Goal: Task Accomplishment & Management: Manage account settings

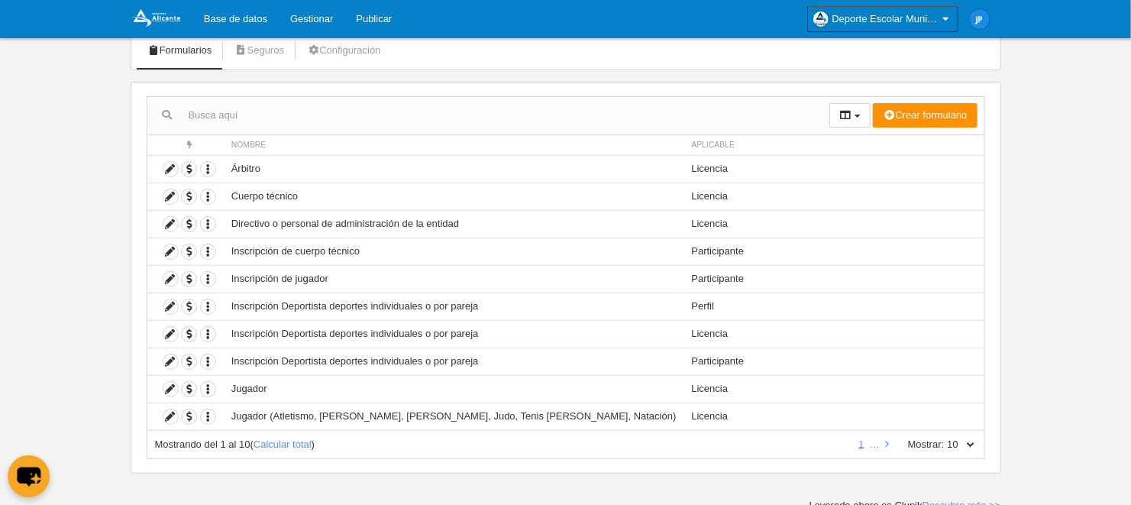
scroll to position [100, 0]
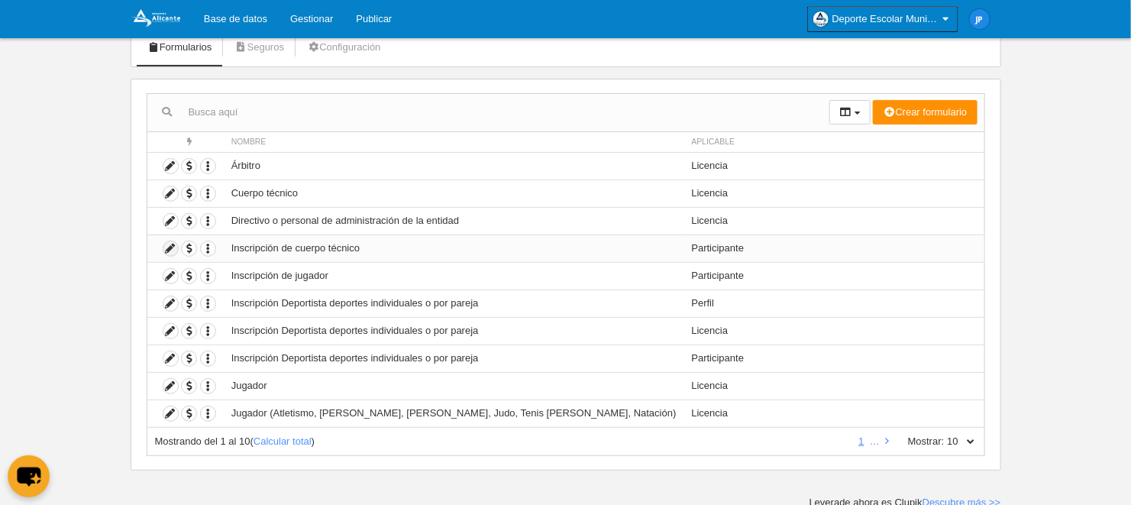
click at [173, 244] on icon at bounding box center [170, 248] width 15 height 15
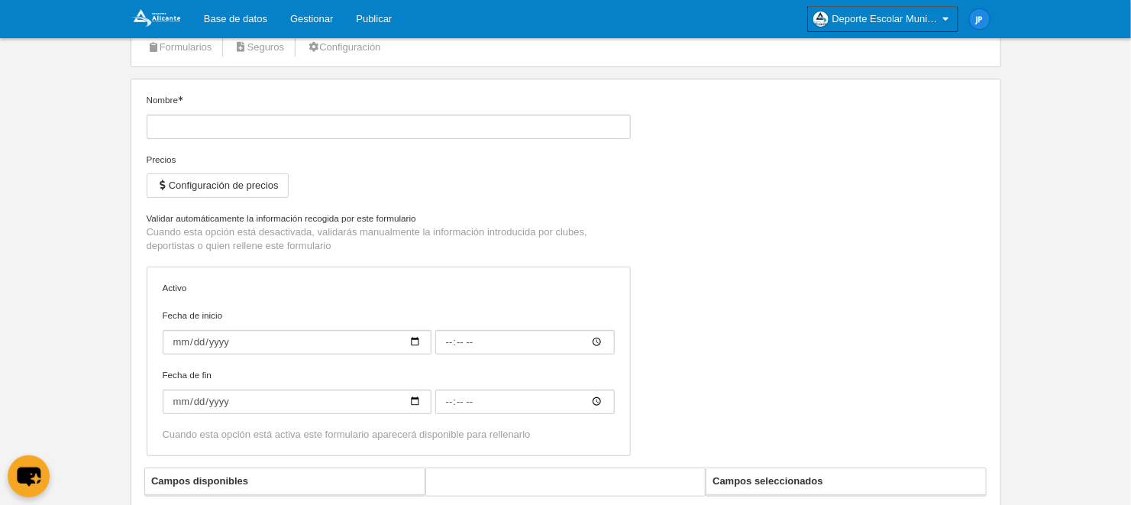
type input "Inscripción de cuerpo técnico"
checkbox input "true"
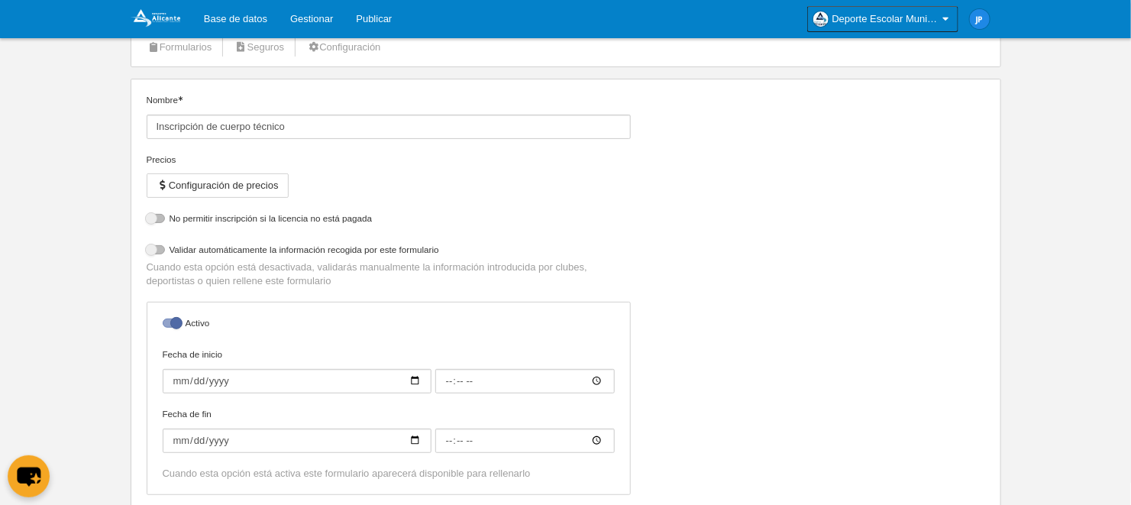
select select "selected"
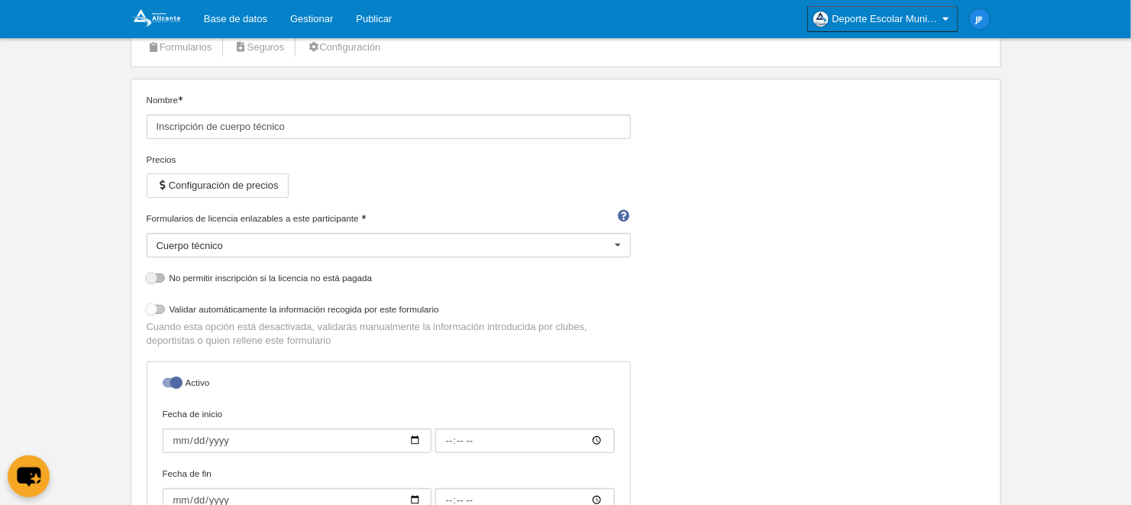
click at [154, 305] on div at bounding box center [156, 309] width 18 height 9
click at [154, 309] on input "checkbox" at bounding box center [152, 314] width 10 height 10
checkbox input "true"
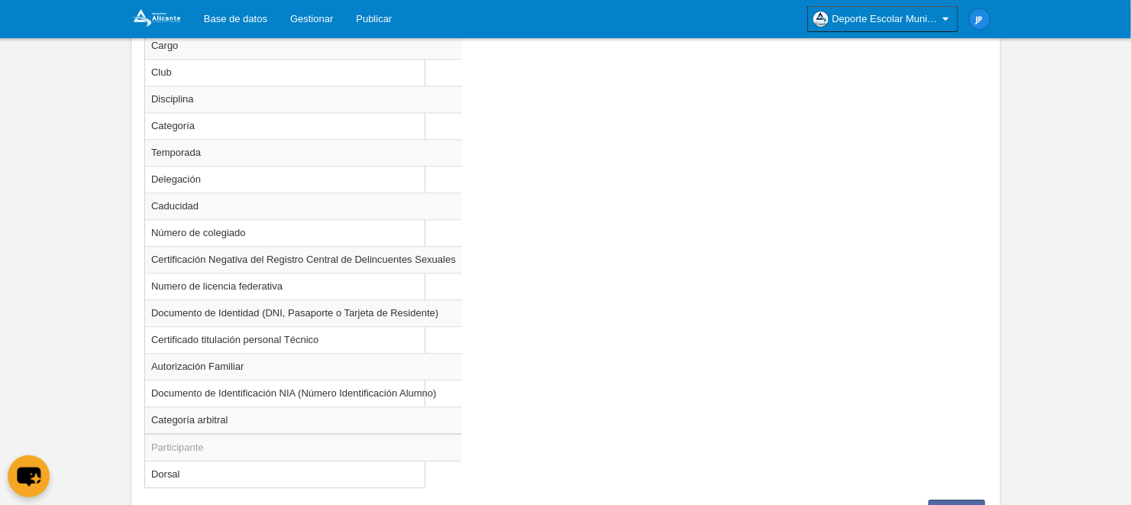
scroll to position [1630, 0]
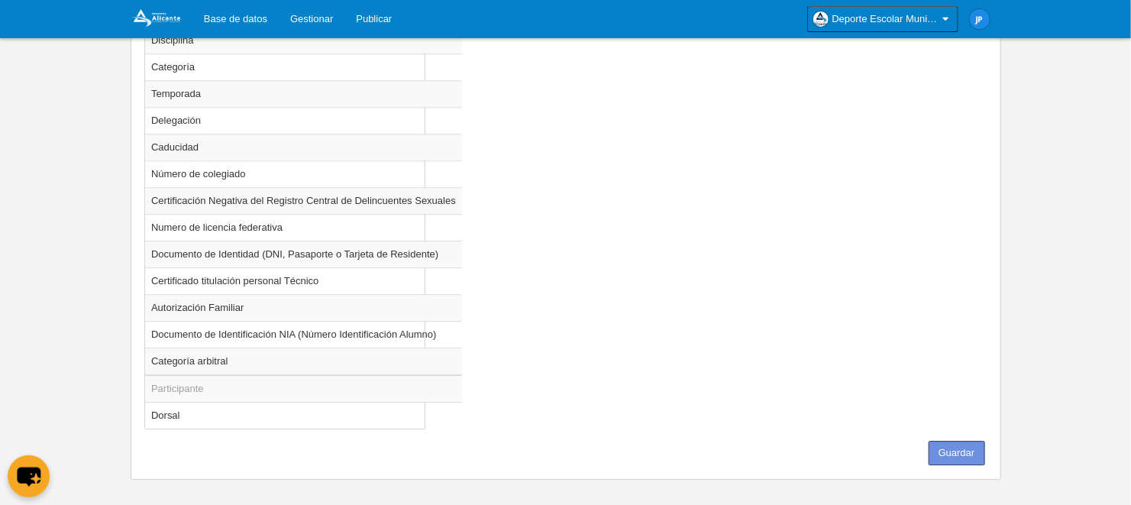
click at [962, 441] on button "Guardar" at bounding box center [957, 453] width 57 height 24
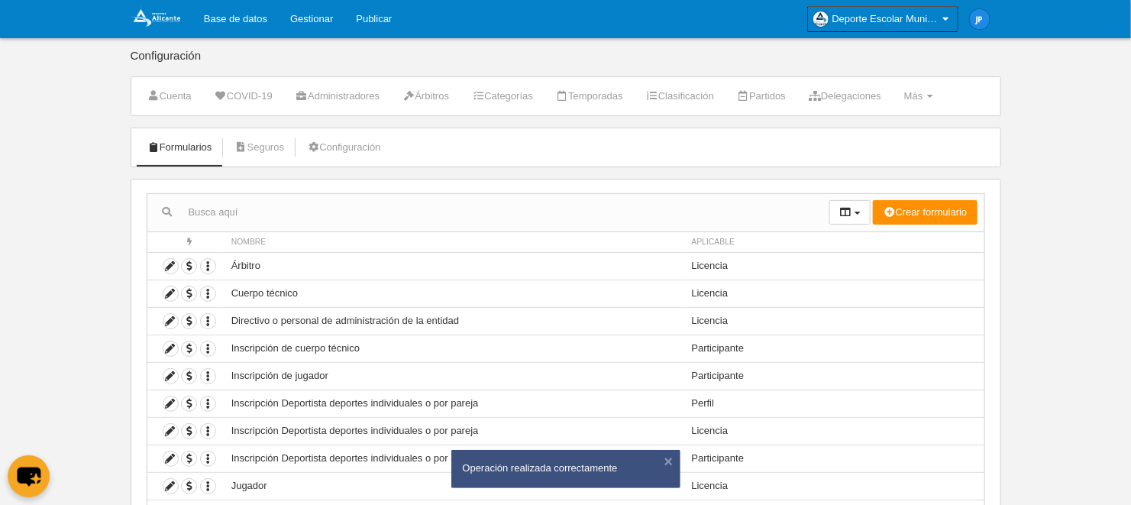
click at [1054, 283] on body "Base de datos Gestionar Publicar Deporte Escolar Municipal de [GEOGRAPHIC_DATA]…" at bounding box center [565, 252] width 1131 height 505
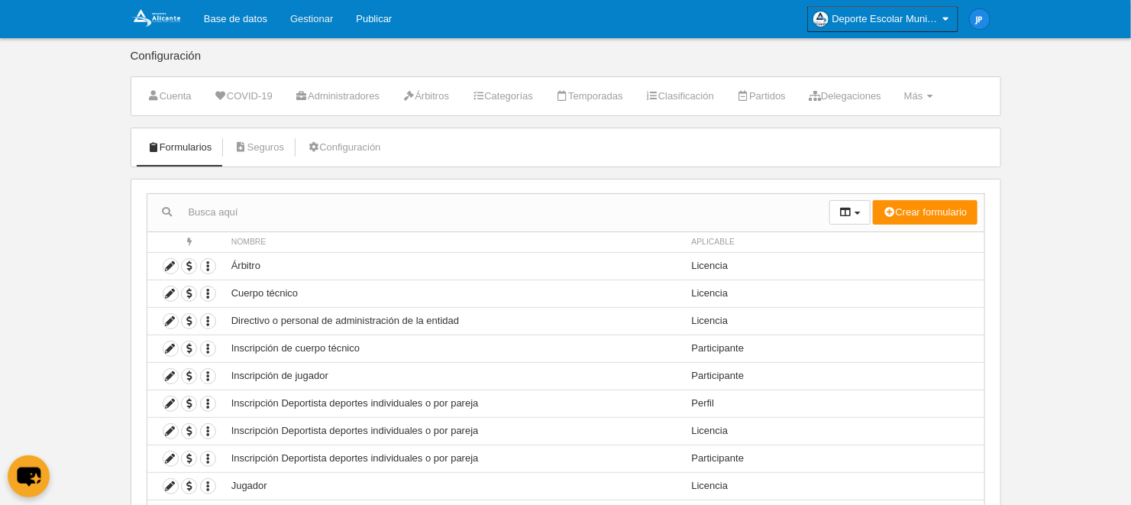
click at [309, 24] on link "Gestionar" at bounding box center [312, 19] width 66 height 38
